Goal: Navigation & Orientation: Find specific page/section

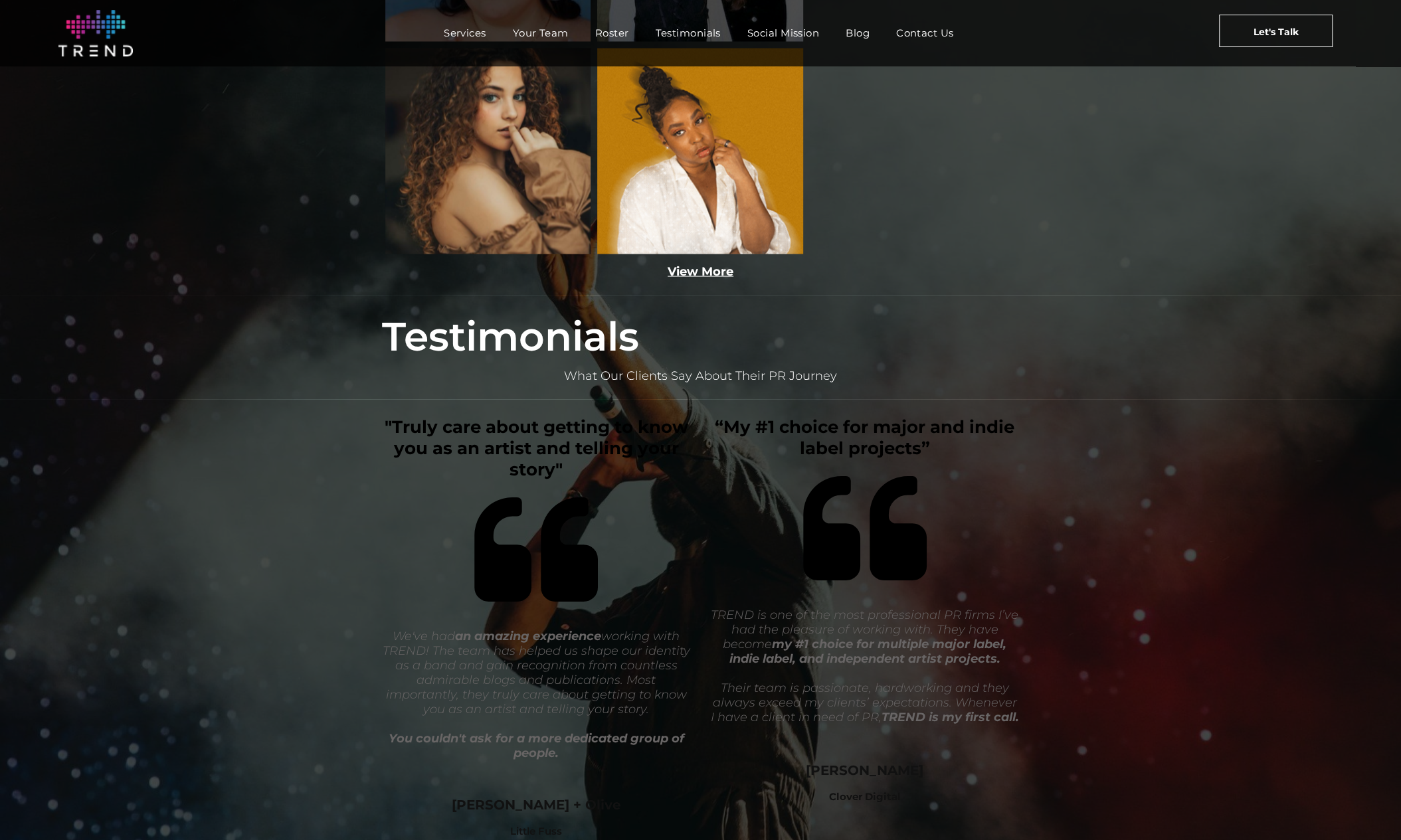
scroll to position [2421, 0]
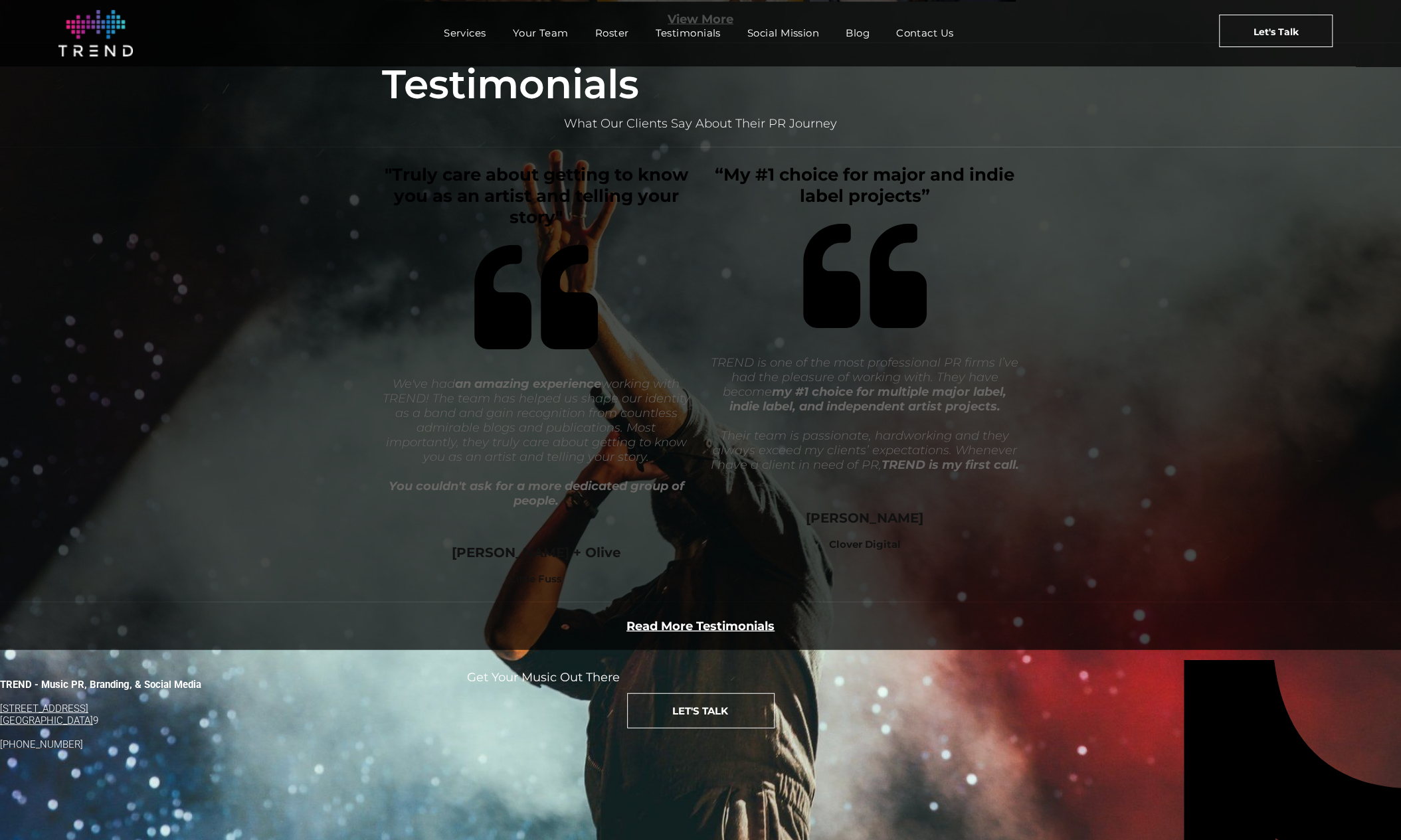
click at [466, 24] on span "Services" at bounding box center [465, 33] width 43 height 19
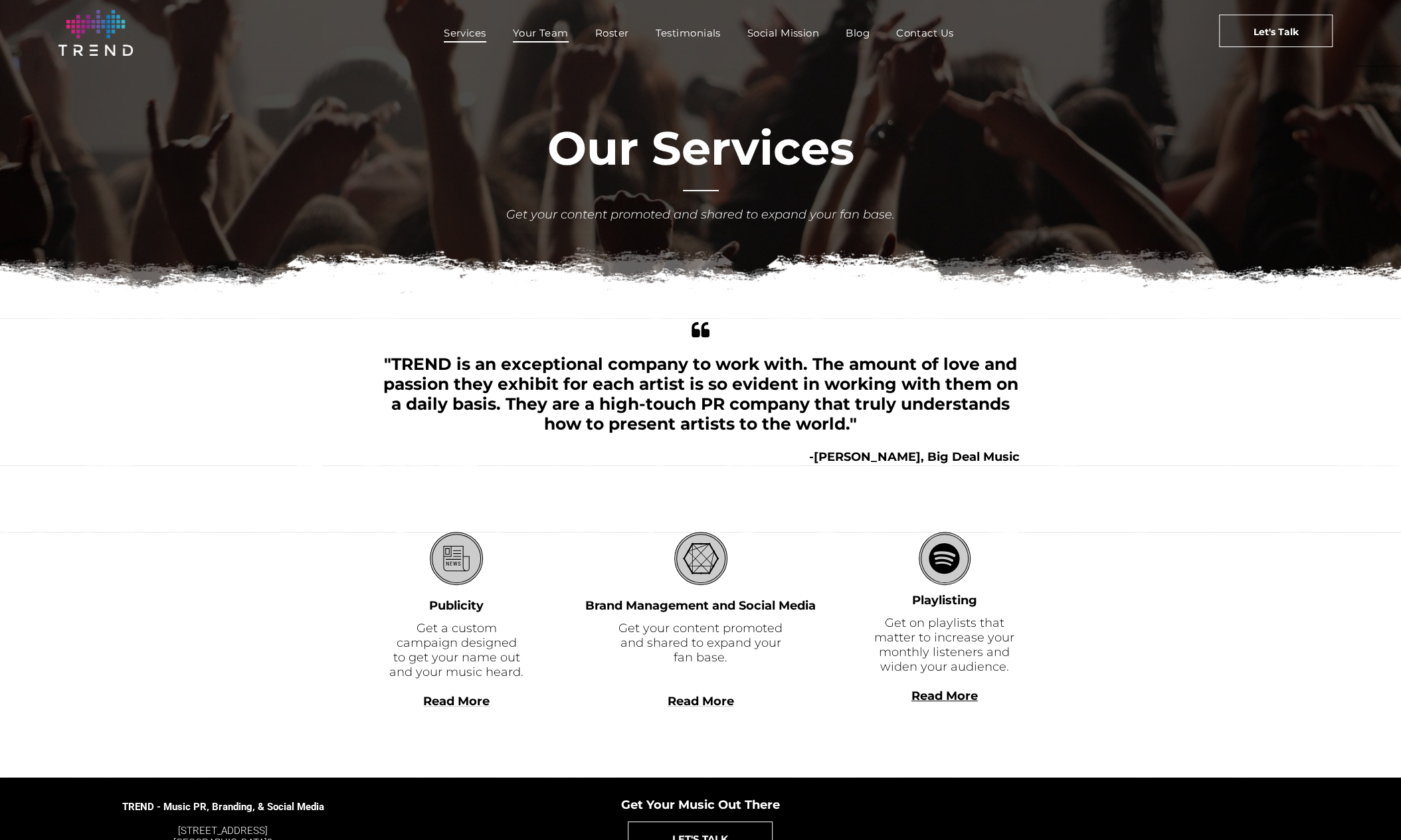
click at [530, 33] on span "Your Team" at bounding box center [540, 33] width 56 height 19
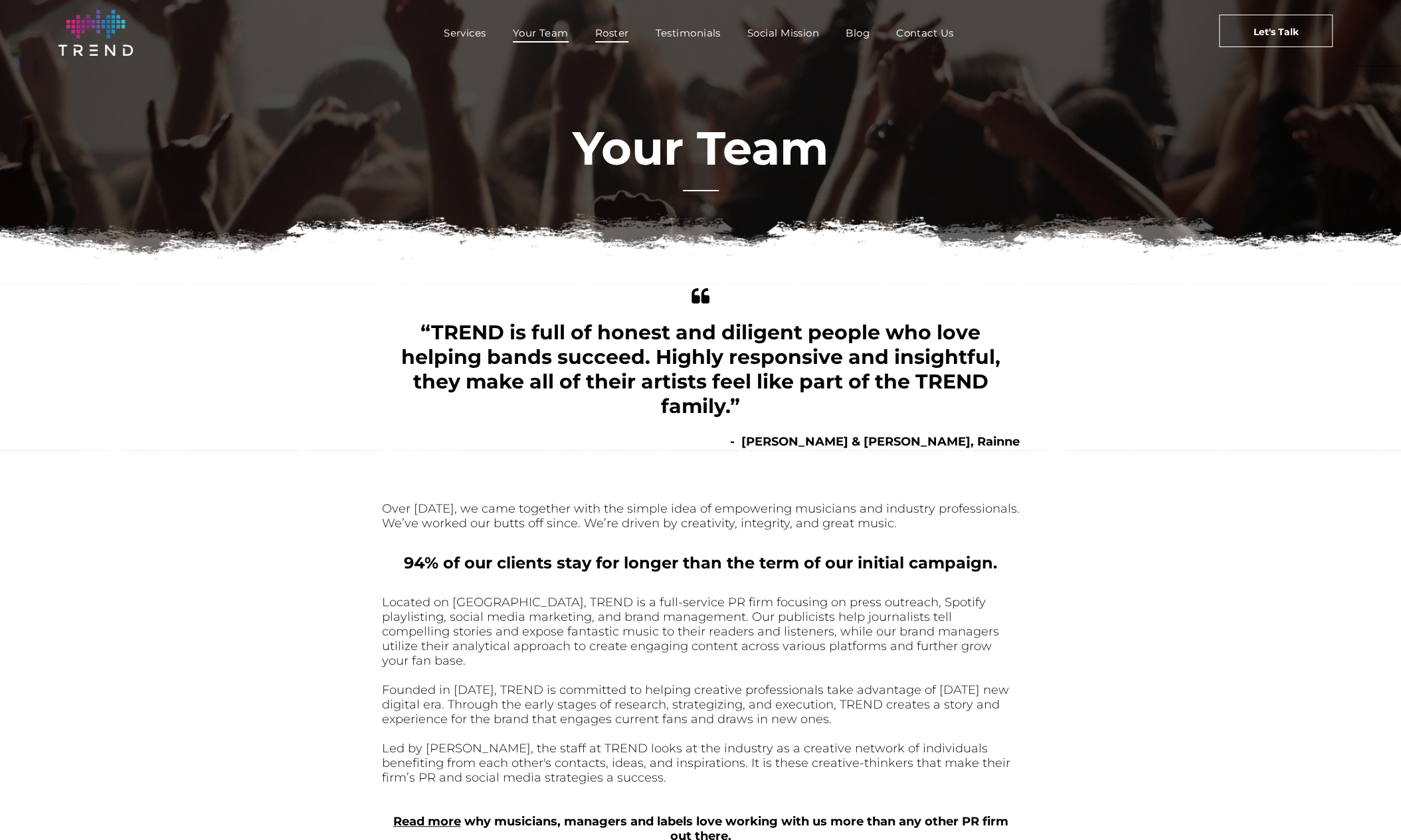
click at [612, 31] on span "Roster" at bounding box center [612, 33] width 34 height 19
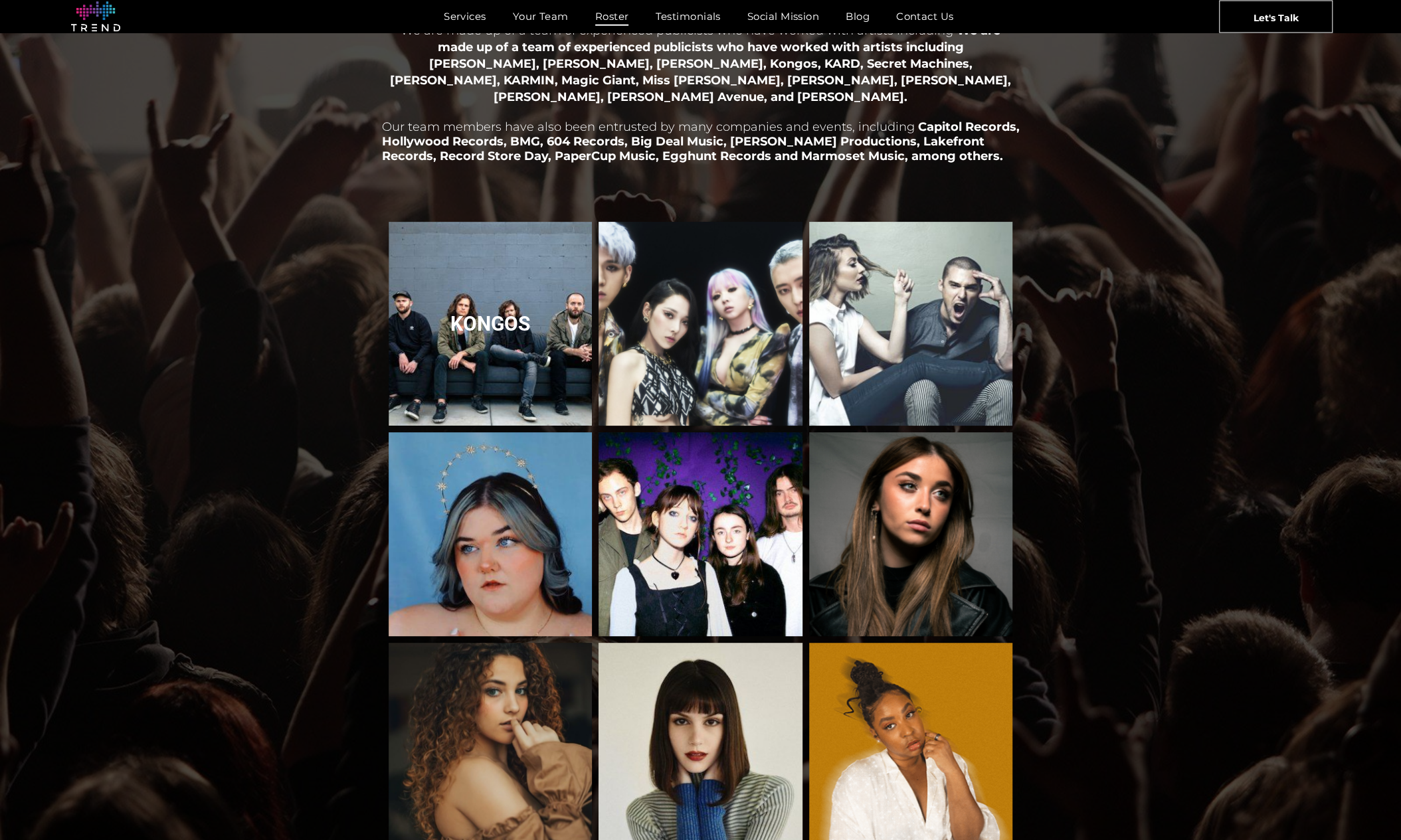
scroll to position [44, 0]
